Goal: Task Accomplishment & Management: Manage account settings

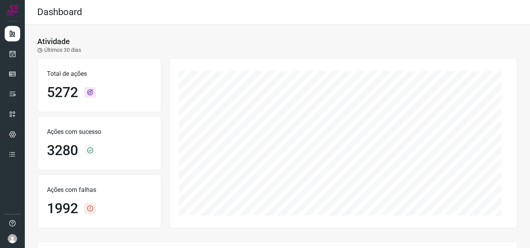
click at [14, 238] on img at bounding box center [12, 239] width 9 height 9
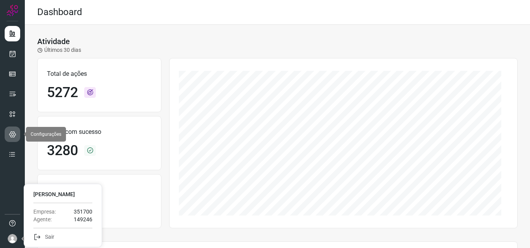
click at [14, 133] on icon at bounding box center [12, 135] width 7 height 8
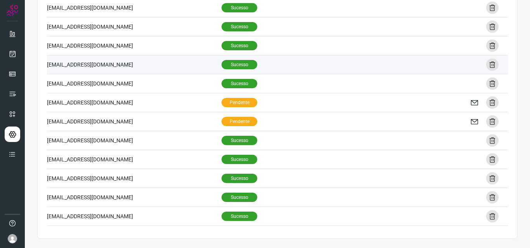
scroll to position [124, 0]
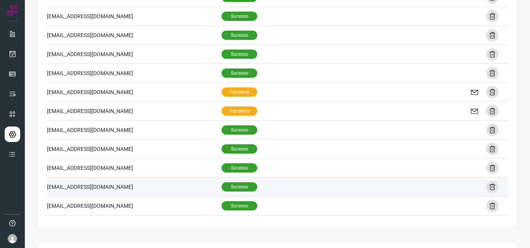
click at [79, 184] on td "[EMAIL_ADDRESS][DOMAIN_NAME]" at bounding box center [134, 187] width 174 height 19
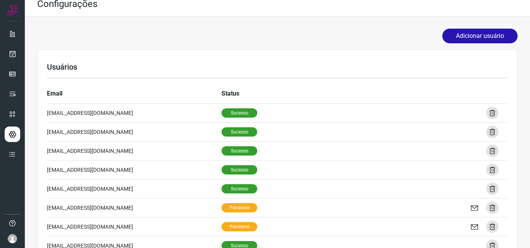
scroll to position [8, 0]
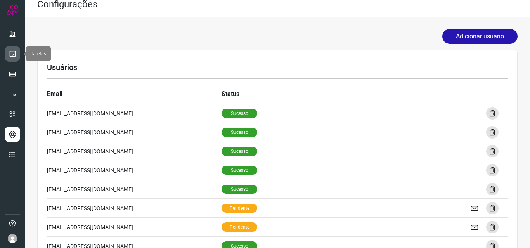
click at [15, 53] on icon at bounding box center [13, 54] width 8 height 8
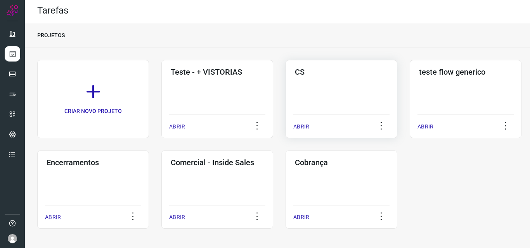
click at [409, 85] on div "CS ABRIR" at bounding box center [465, 99] width 112 height 78
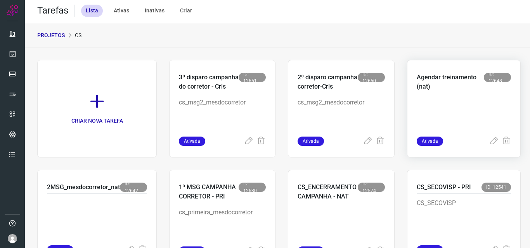
click at [440, 108] on p at bounding box center [463, 117] width 94 height 39
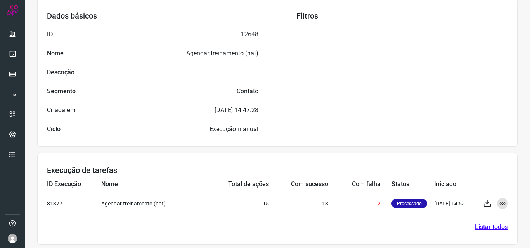
scroll to position [152, 0]
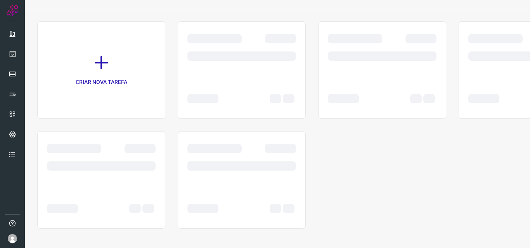
scroll to position [40, 0]
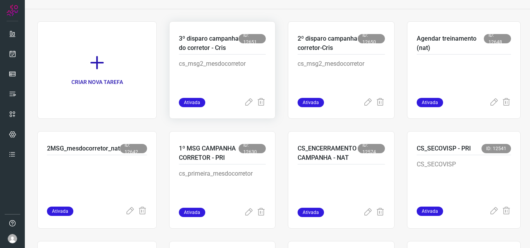
click at [203, 52] on p "3º disparo campanha do corretor - Cris" at bounding box center [209, 43] width 60 height 19
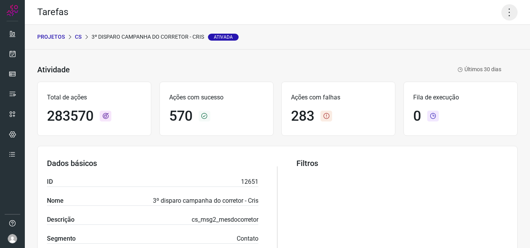
click at [505, 14] on icon at bounding box center [509, 12] width 16 height 16
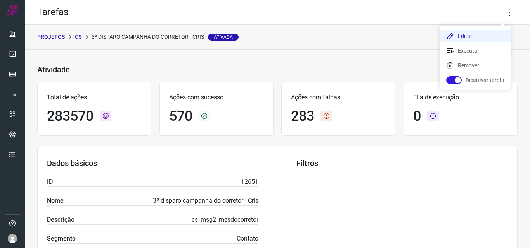
click at [480, 38] on li "Editar" at bounding box center [475, 36] width 71 height 12
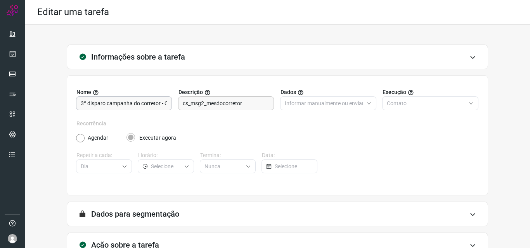
click at [83, 105] on input "3º disparo campanha do corretor - Cris" at bounding box center [124, 103] width 86 height 13
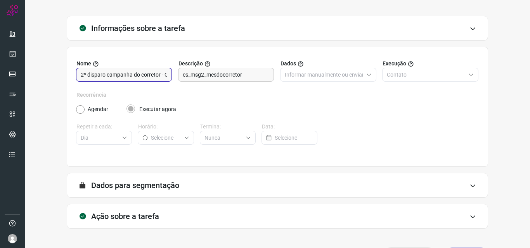
scroll to position [54, 0]
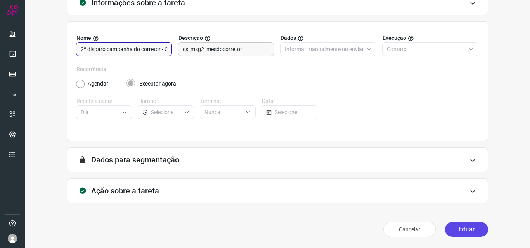
type input "2º disparo campanha do corretor - Cris"
click at [456, 232] on button "Editar" at bounding box center [466, 230] width 43 height 15
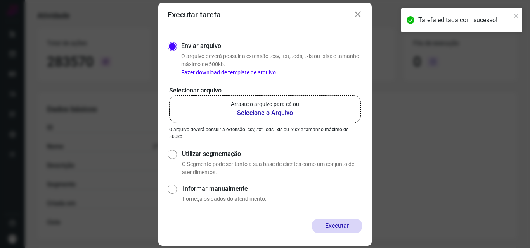
click at [357, 8] on div "Executar tarefa" at bounding box center [264, 15] width 213 height 25
click at [356, 14] on icon at bounding box center [357, 14] width 9 height 9
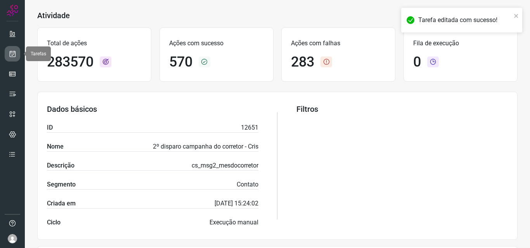
click at [13, 52] on icon at bounding box center [13, 54] width 8 height 8
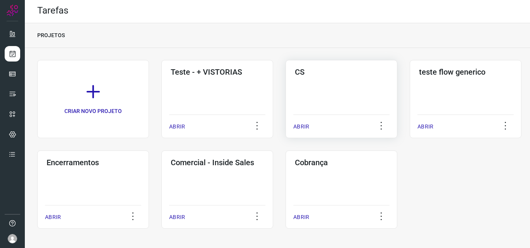
click at [409, 95] on div "CS ABRIR" at bounding box center [465, 99] width 112 height 78
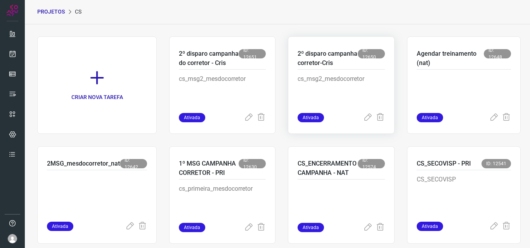
scroll to position [39, 0]
